Goal: Task Accomplishment & Management: Use online tool/utility

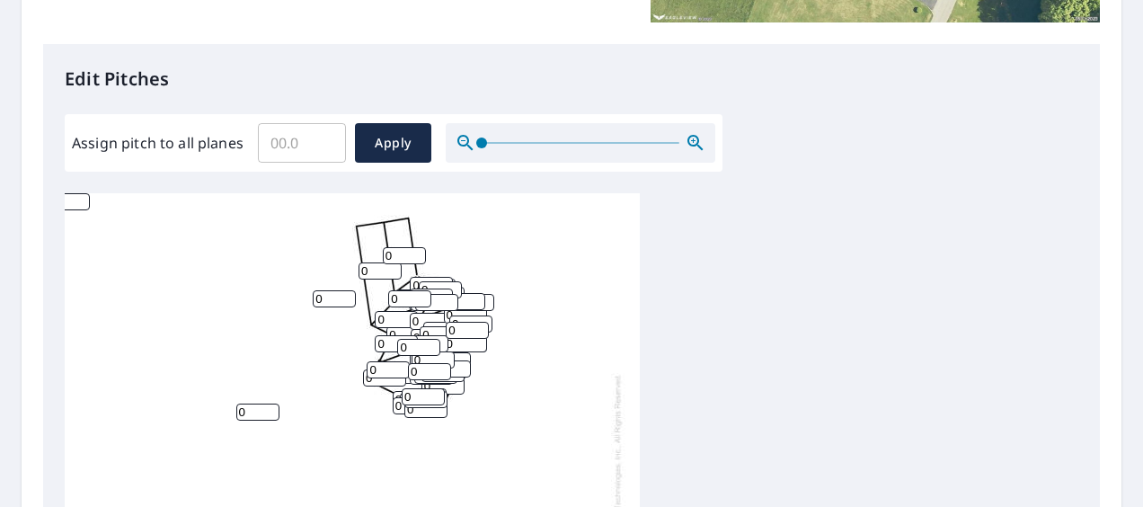
scroll to position [449, 0]
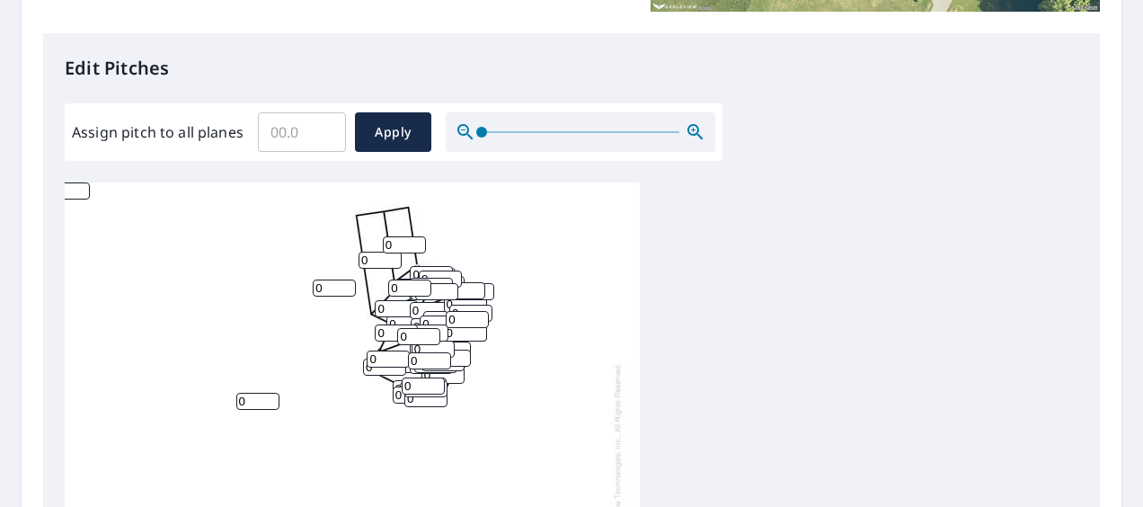
click at [284, 138] on input "Assign pitch to all planes" at bounding box center [302, 132] width 88 height 50
type input "8"
click at [573, 222] on div "0 0 0 0 0 0 0 0 0 0 0 0 0 0 0 0 0 0 0 0 0 0 0 0 0 0 0 0 0 0 0 0 0 0 0 0 0 0 0 0…" at bounding box center [352, 464] width 575 height 564
click at [401, 129] on span "Apply" at bounding box center [393, 132] width 48 height 22
type input "8"
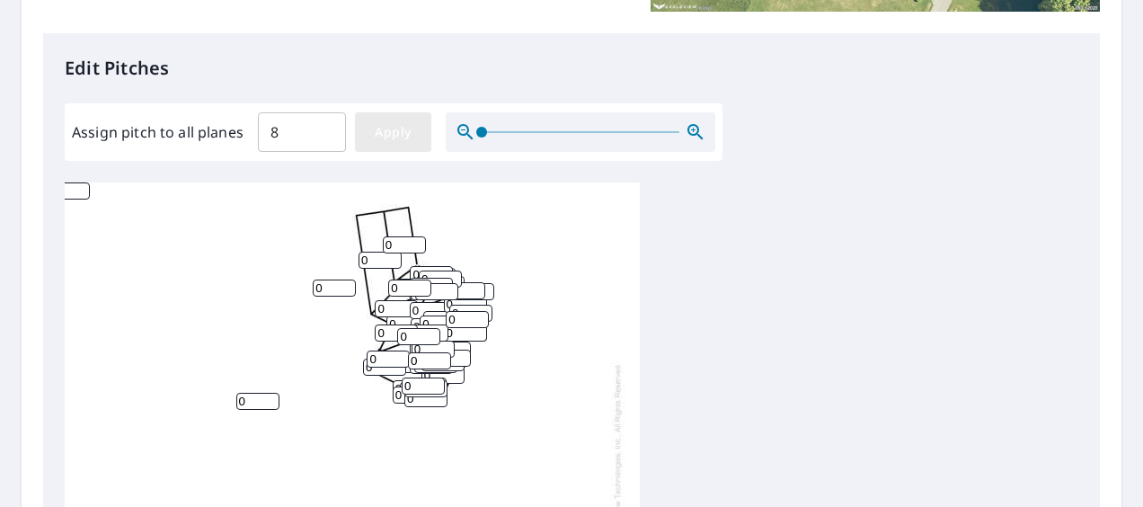
type input "8"
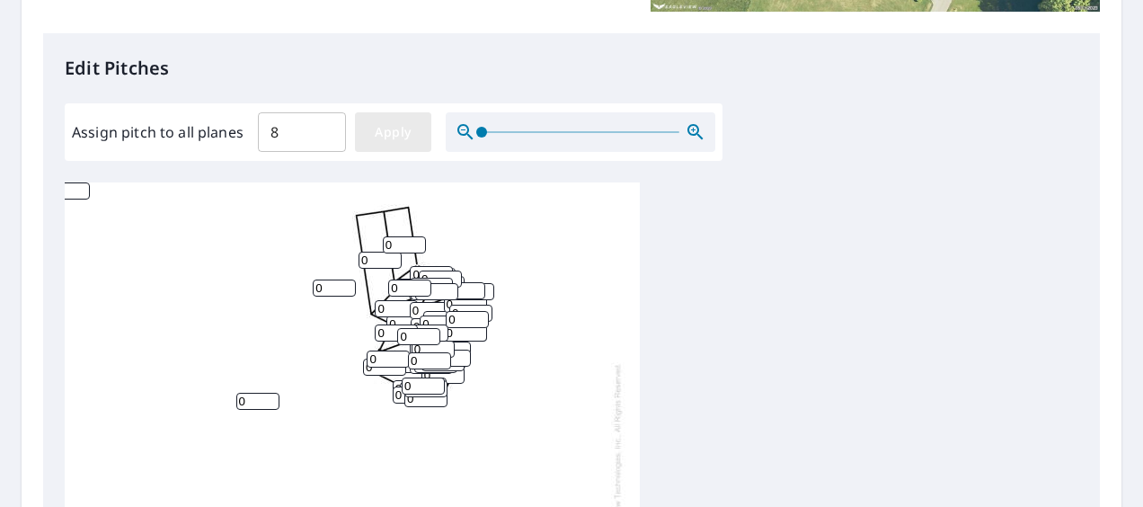
type input "8"
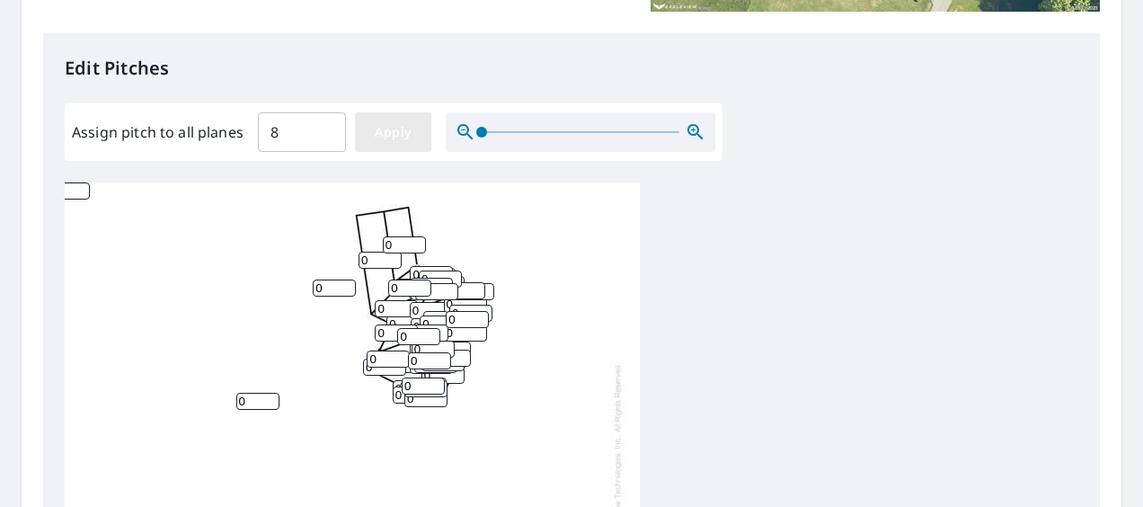
type input "8"
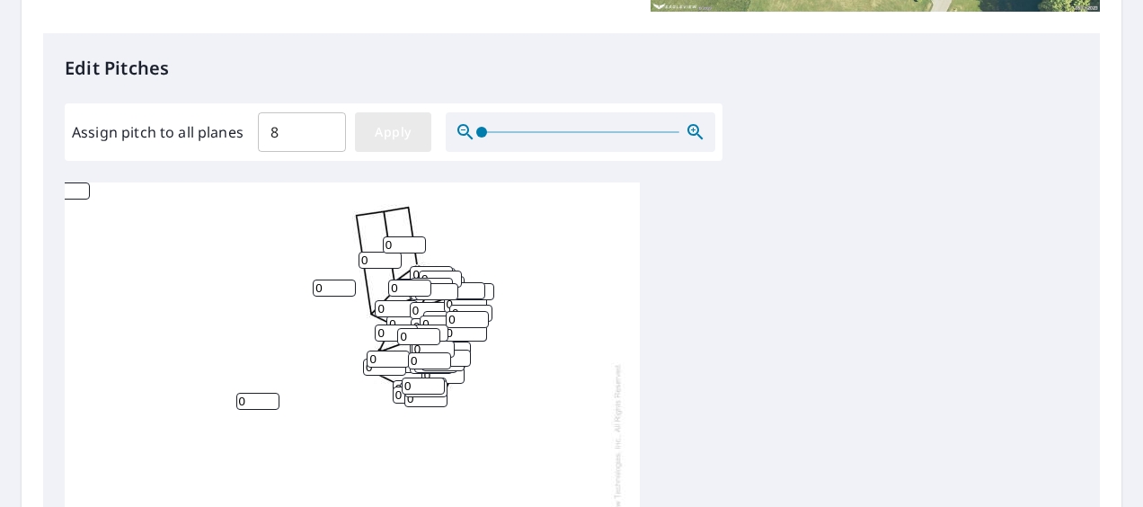
type input "8"
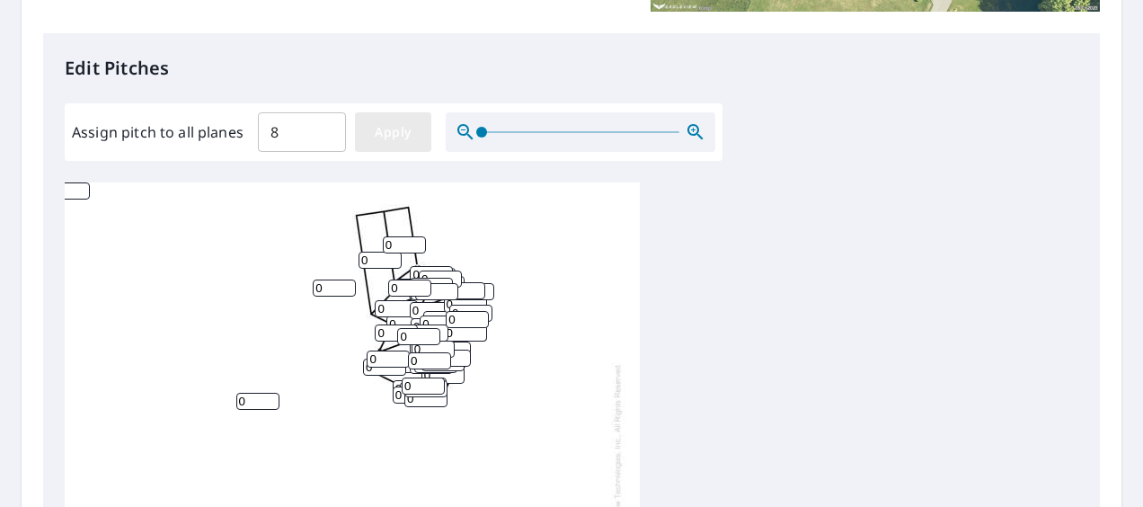
type input "8"
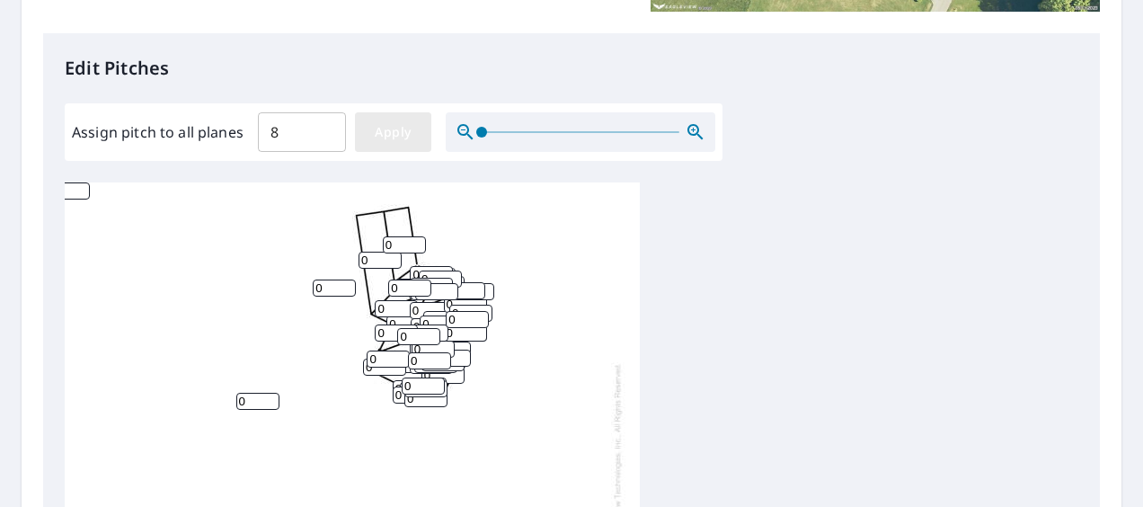
type input "8"
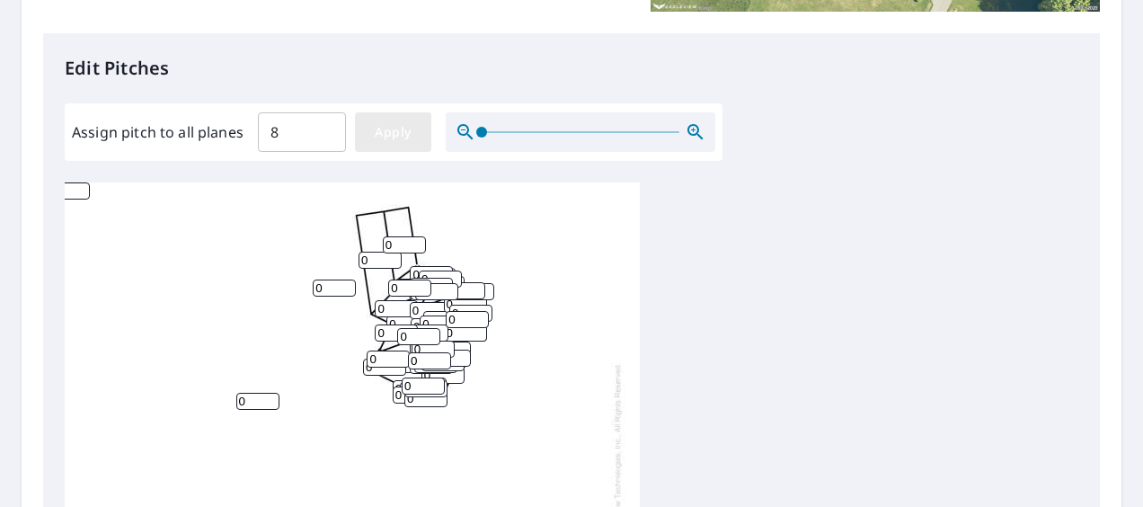
type input "8"
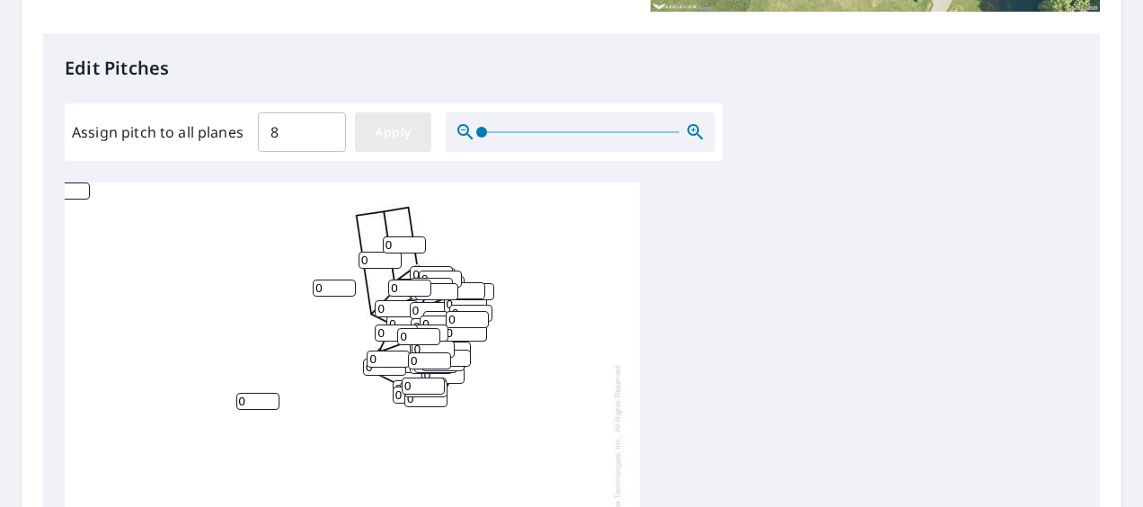
type input "8"
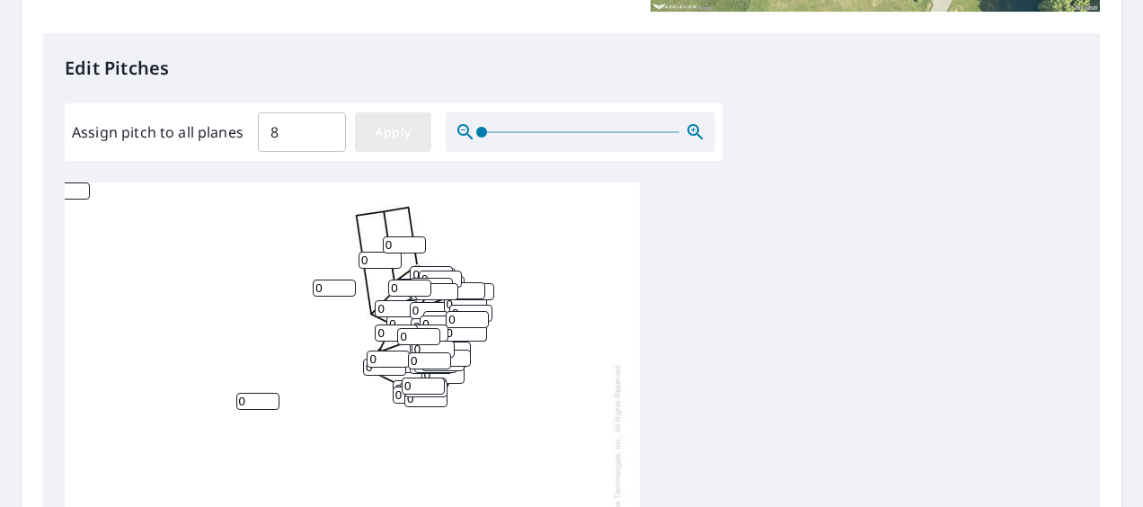
type input "8"
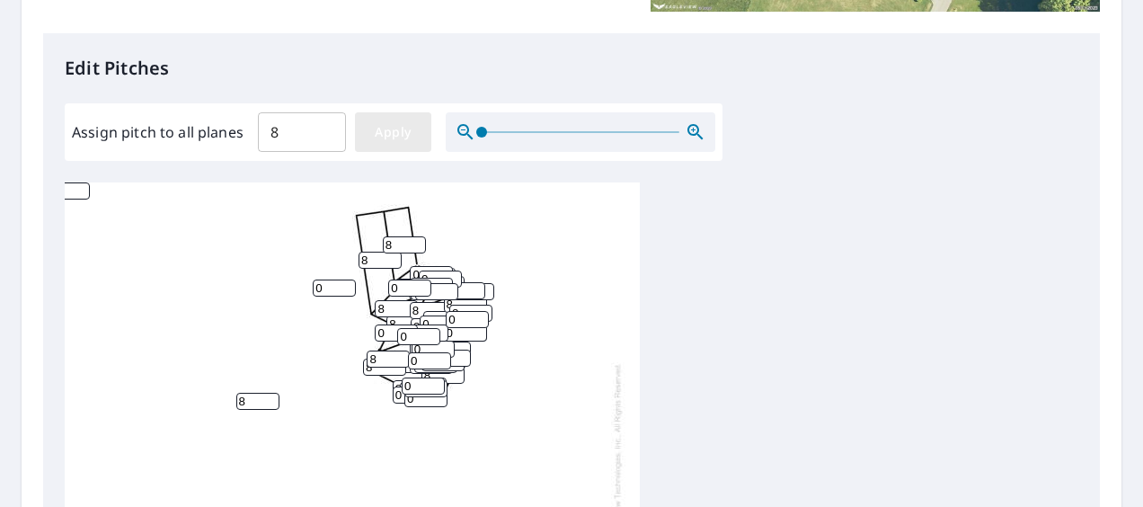
type input "8"
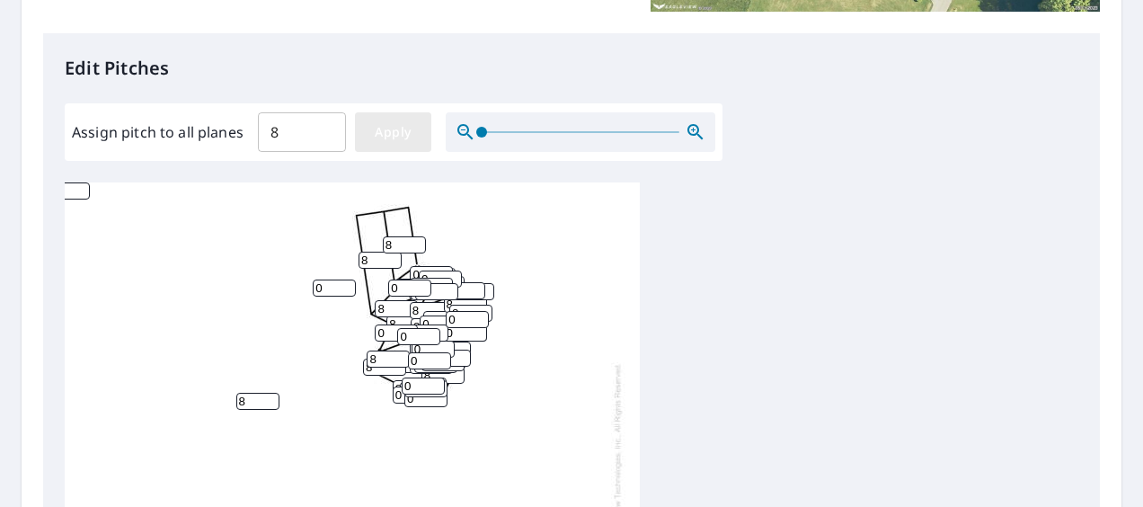
type input "8"
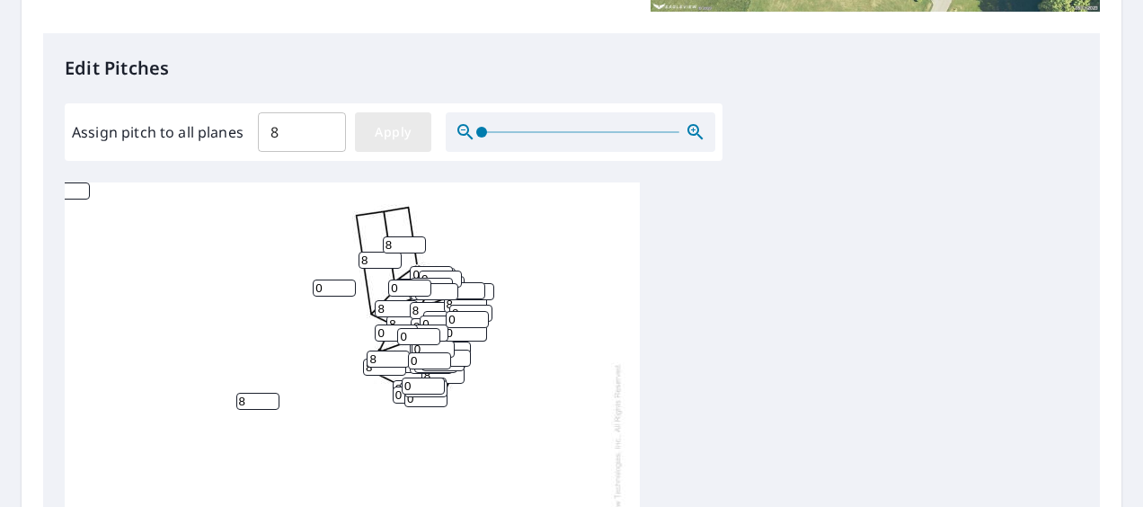
type input "8"
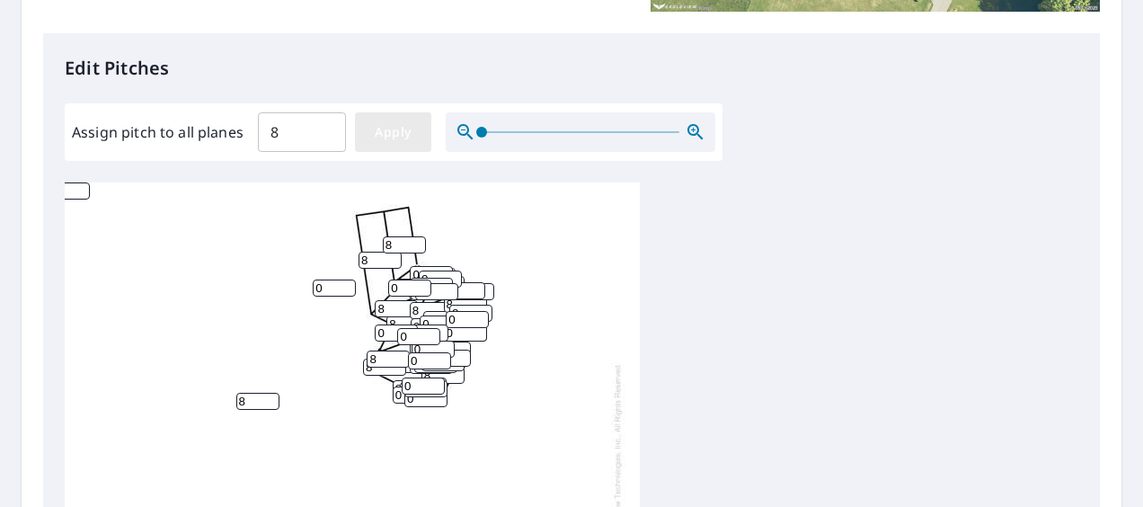
type input "8"
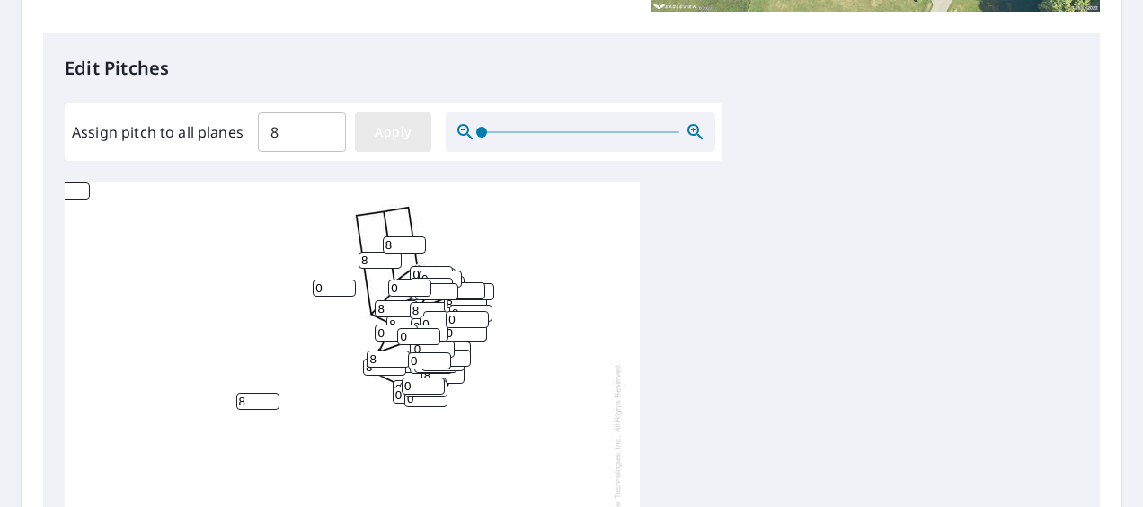
type input "8"
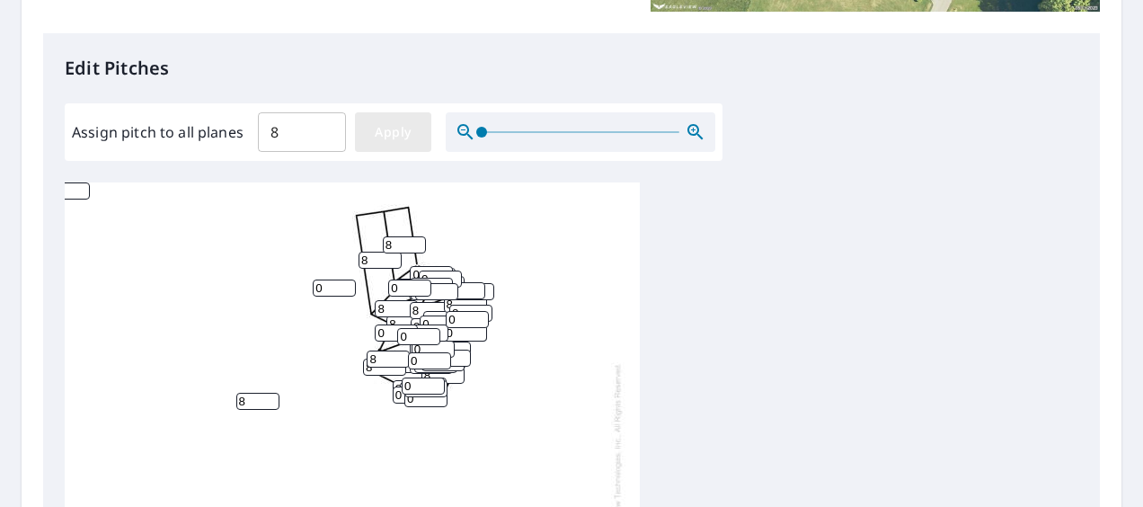
type input "8"
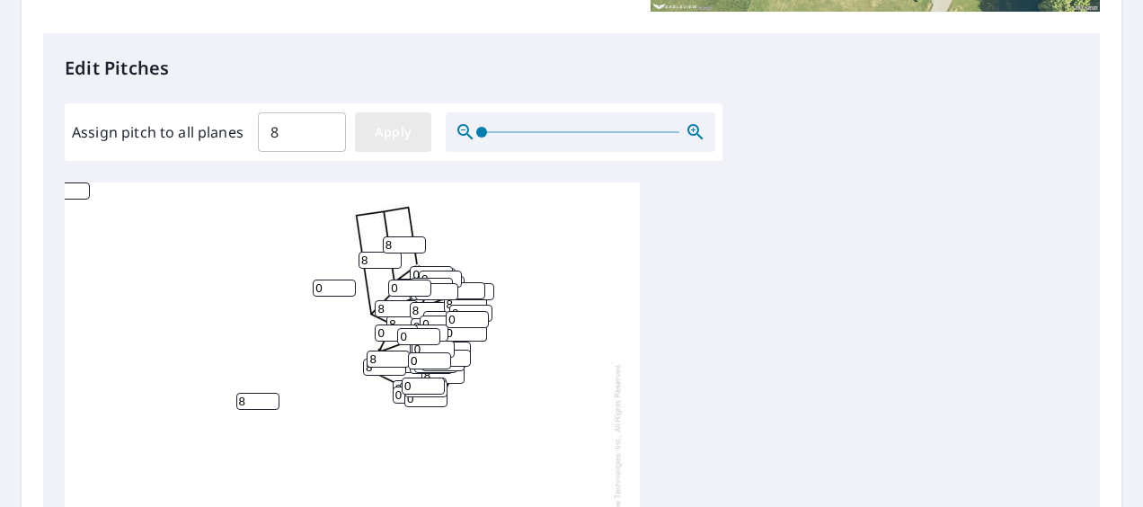
type input "8"
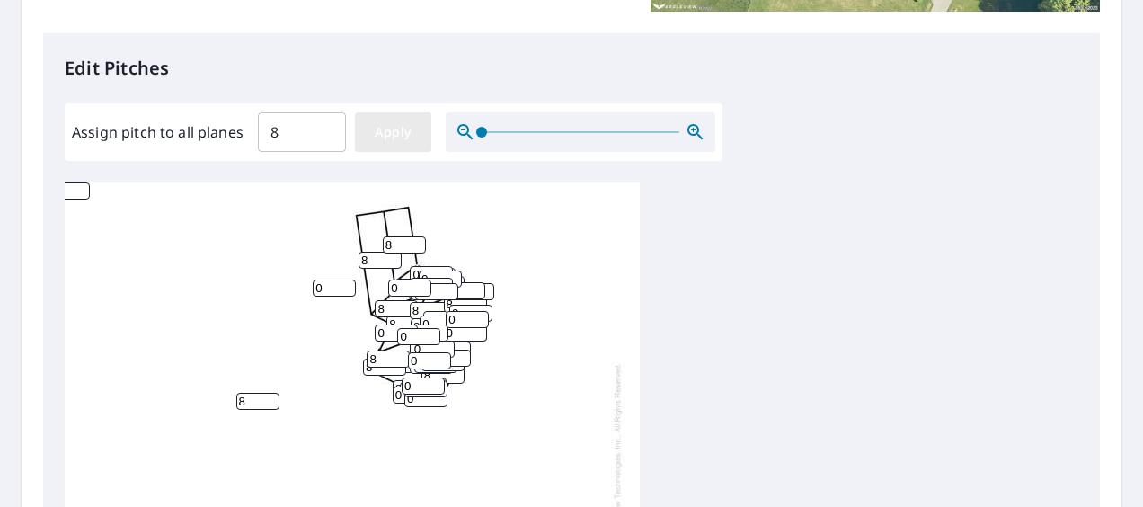
type input "8"
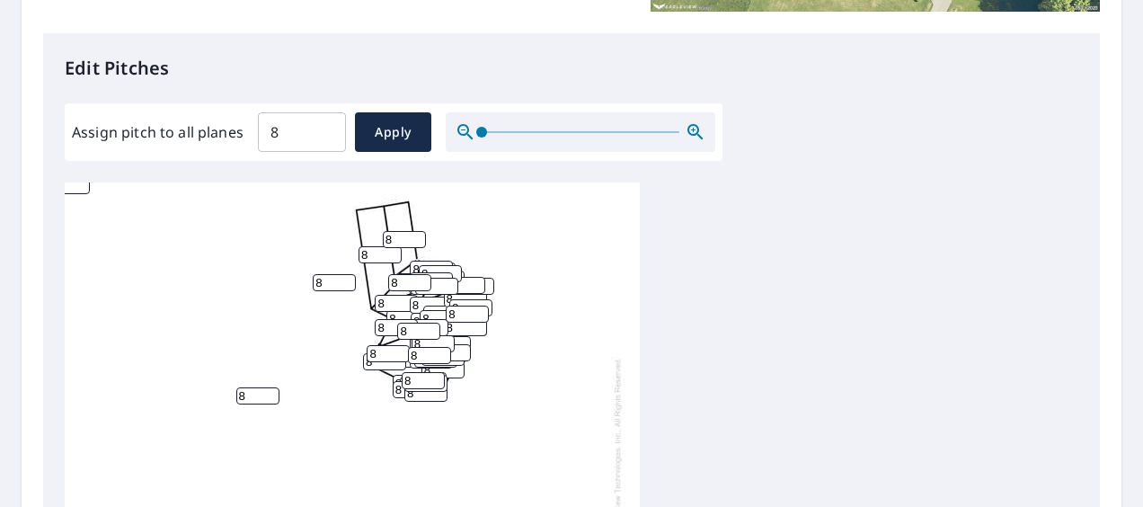
scroll to position [899, 0]
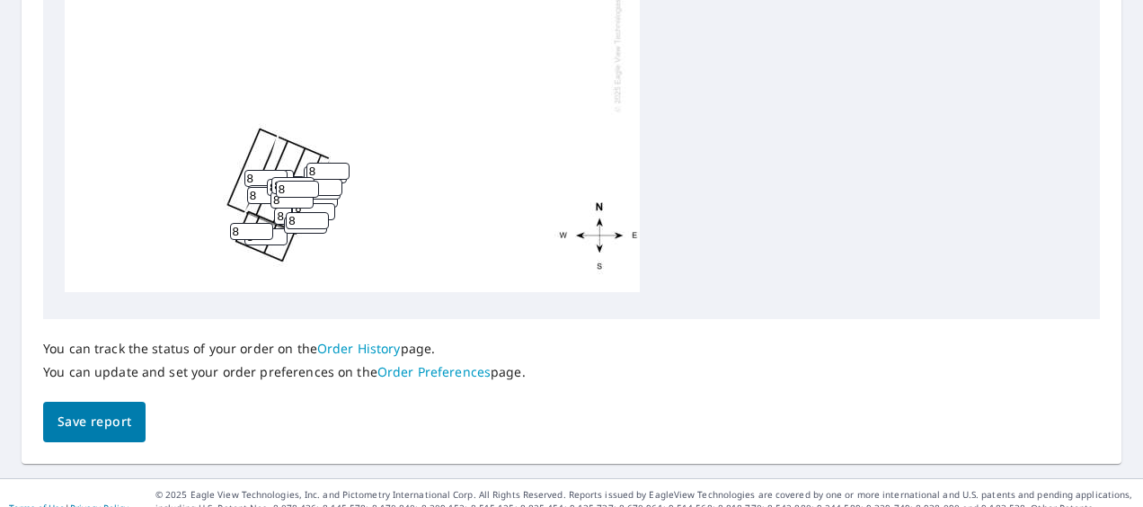
click at [117, 415] on span "Save report" at bounding box center [95, 422] width 74 height 22
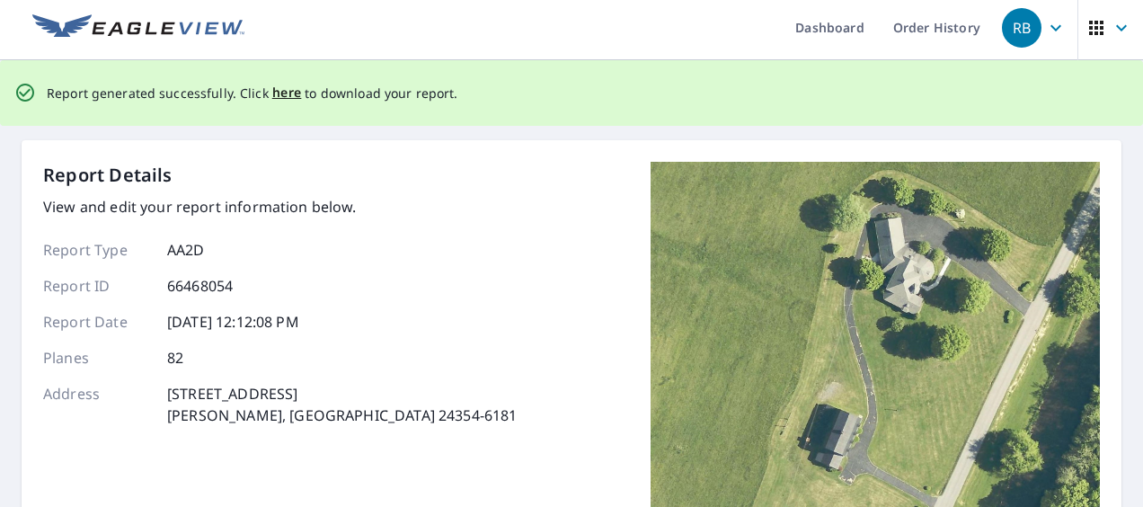
scroll to position [0, 0]
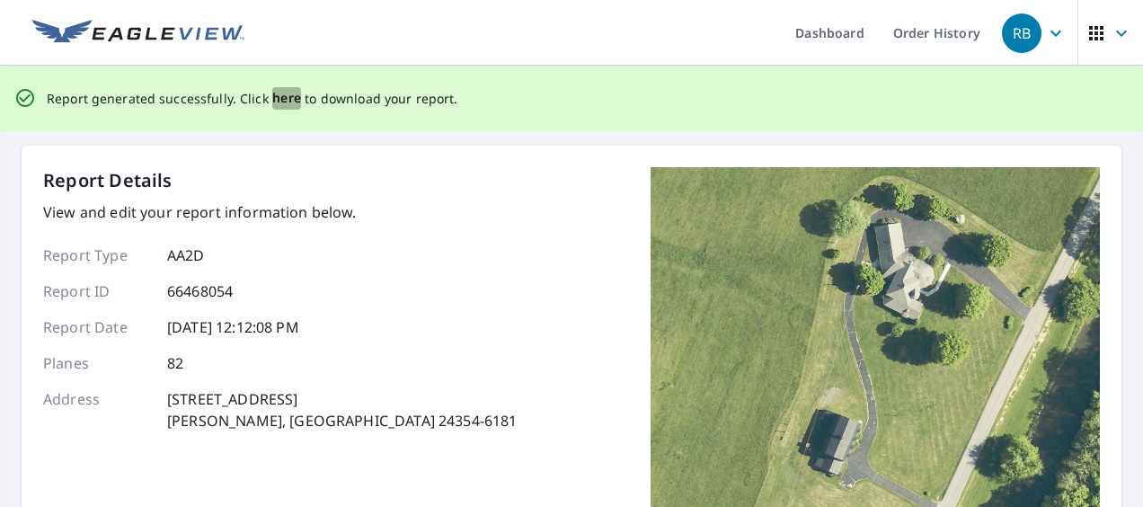
click at [282, 99] on span "here" at bounding box center [287, 98] width 30 height 22
